Goal: Navigation & Orientation: Find specific page/section

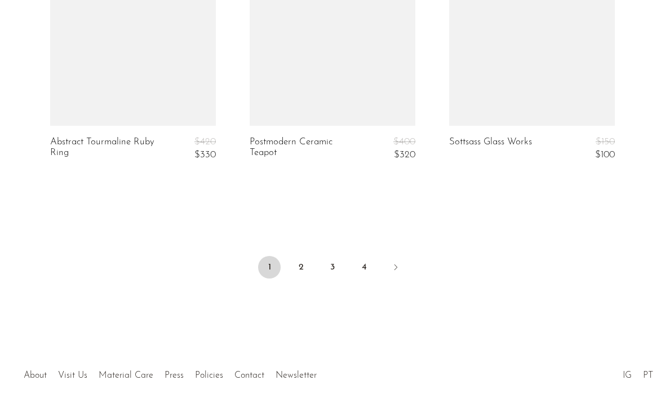
scroll to position [3457, 0]
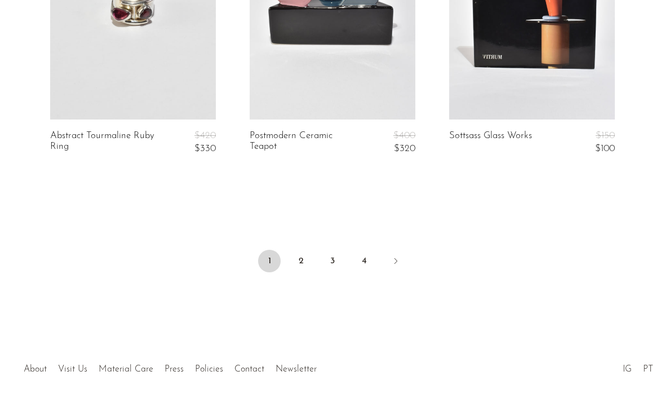
click at [303, 257] on link "2" at bounding box center [301, 261] width 23 height 23
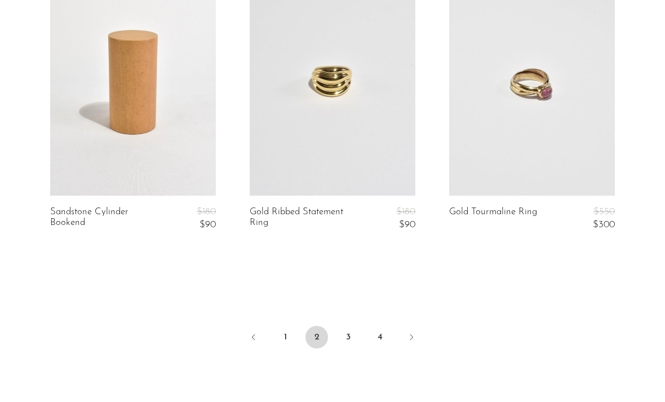
scroll to position [3457, 0]
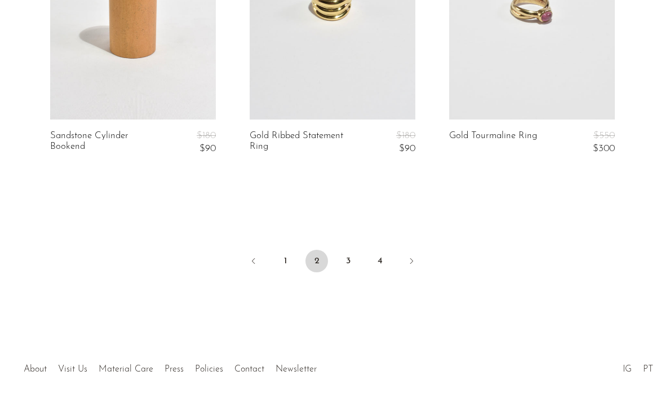
click at [341, 256] on link "3" at bounding box center [348, 261] width 23 height 23
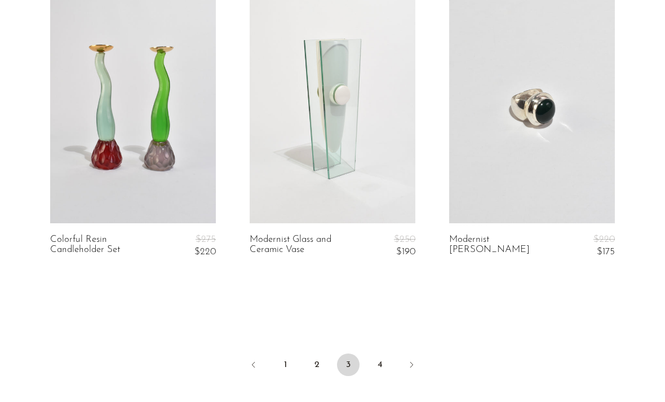
scroll to position [3354, 0]
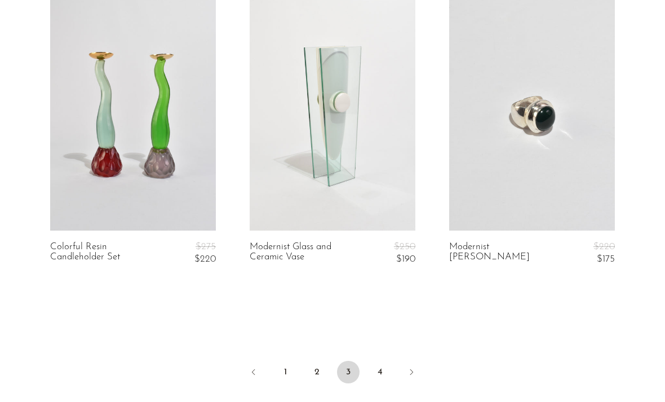
click at [386, 361] on link "4" at bounding box center [380, 372] width 23 height 23
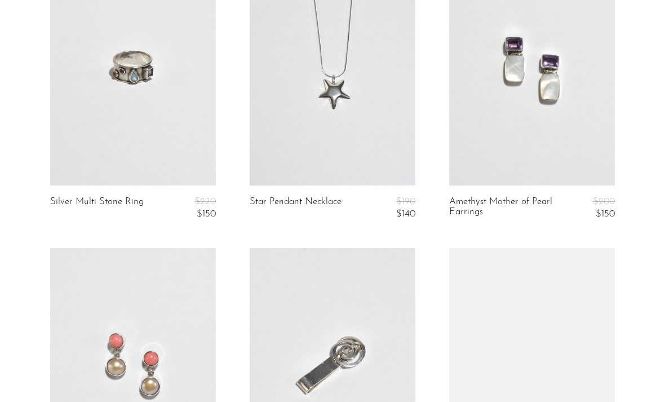
scroll to position [1633, 0]
